Goal: Entertainment & Leisure: Consume media (video, audio)

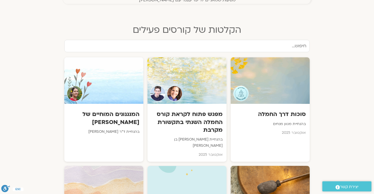
scroll to position [230, 0]
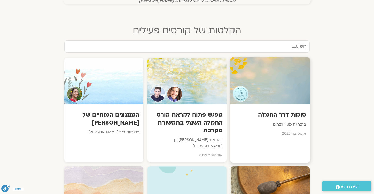
click at [259, 98] on div at bounding box center [270, 80] width 80 height 47
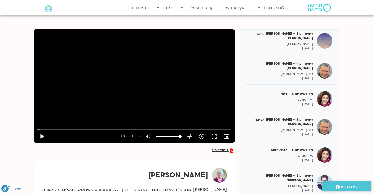
scroll to position [44, 0]
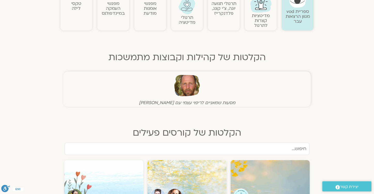
scroll to position [128, 0]
click at [184, 82] on img at bounding box center [187, 86] width 26 height 26
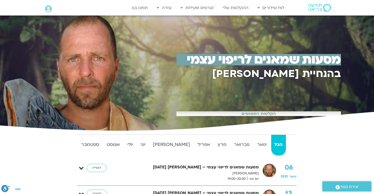
scroll to position [3, 0]
